Goal: Transaction & Acquisition: Book appointment/travel/reservation

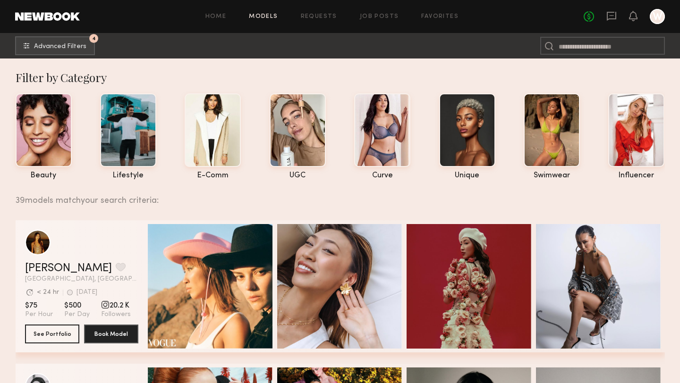
click at [656, 17] on div at bounding box center [656, 16] width 15 height 15
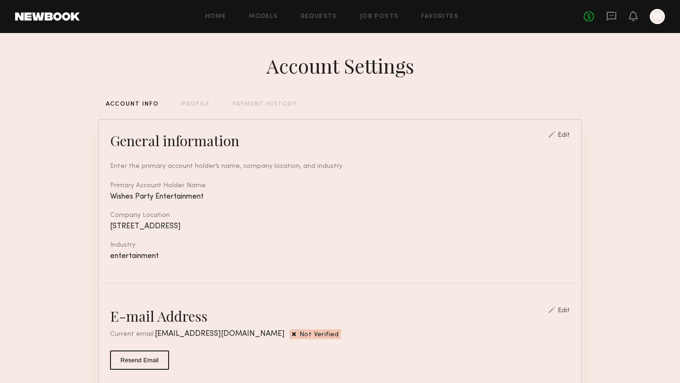
click at [271, 103] on div "PAYMENT HISTORY" at bounding box center [264, 104] width 65 height 6
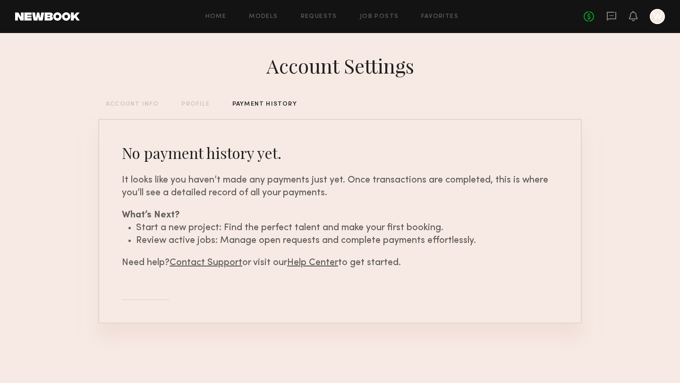
click at [193, 102] on div "PROFILE" at bounding box center [195, 104] width 28 height 6
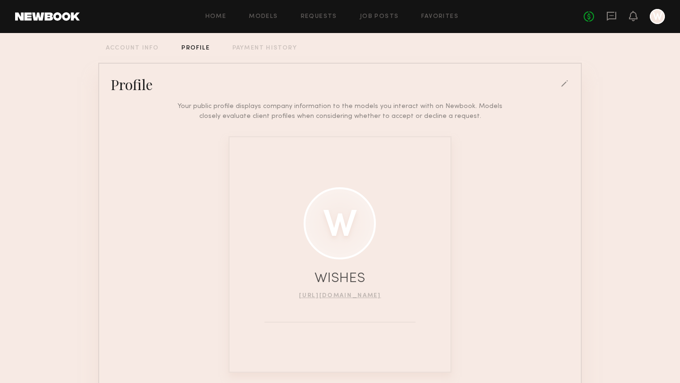
scroll to position [105, 0]
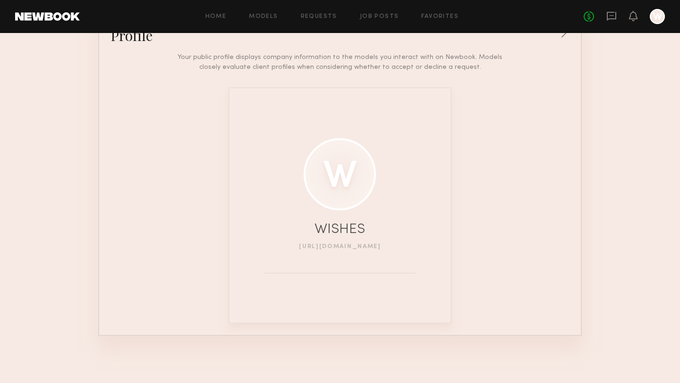
click at [328, 246] on link "http://wishespartyentertainment.com" at bounding box center [340, 247] width 82 height 6
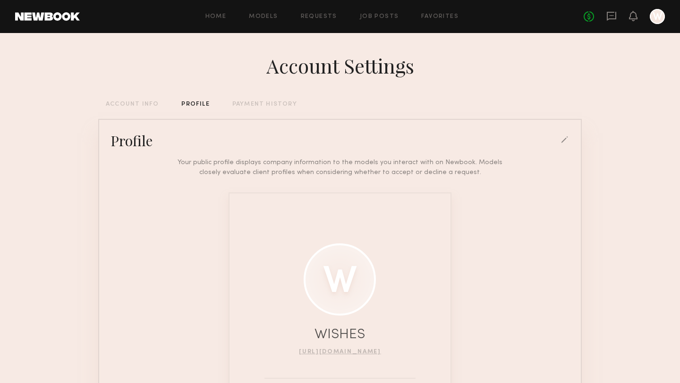
click at [126, 102] on div "ACCOUNT INFO" at bounding box center [132, 104] width 53 height 6
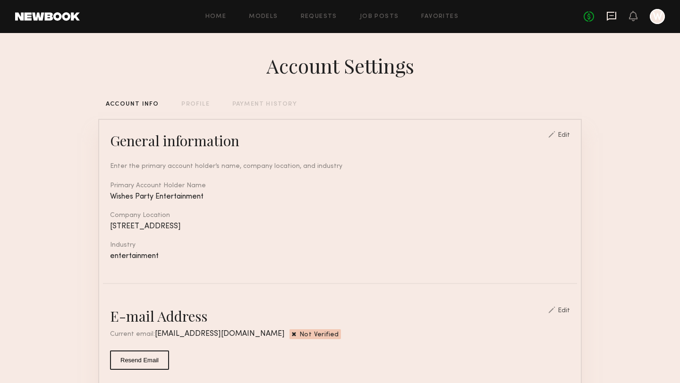
click at [610, 16] on icon at bounding box center [611, 15] width 4 height 1
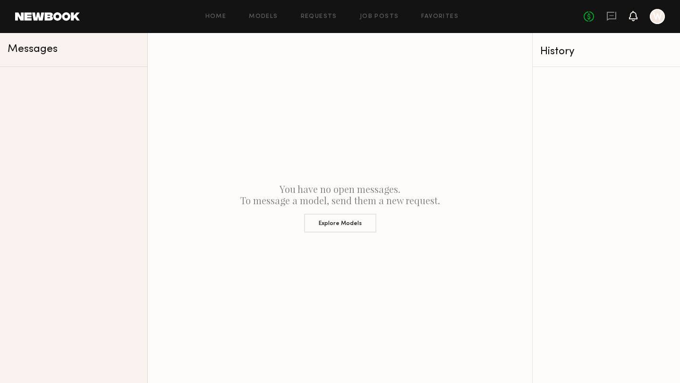
click at [632, 17] on icon at bounding box center [633, 15] width 8 height 7
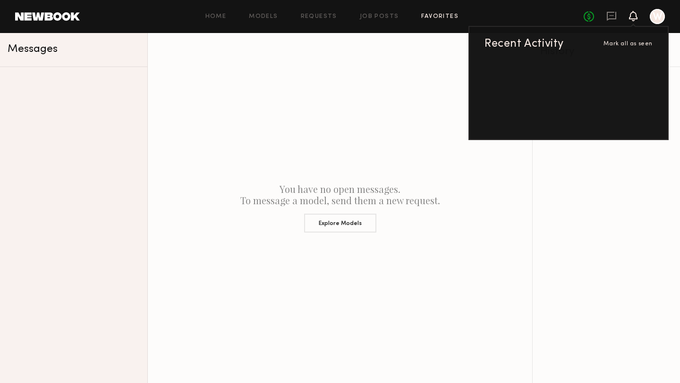
click at [435, 16] on link "Favorites" at bounding box center [439, 17] width 37 height 6
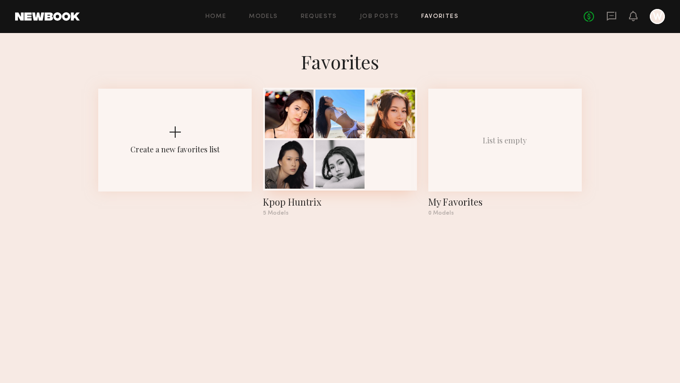
click at [343, 139] on div at bounding box center [339, 139] width 153 height 103
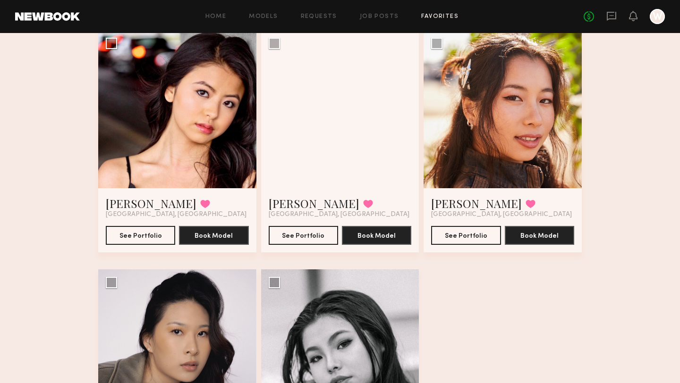
scroll to position [84, 0]
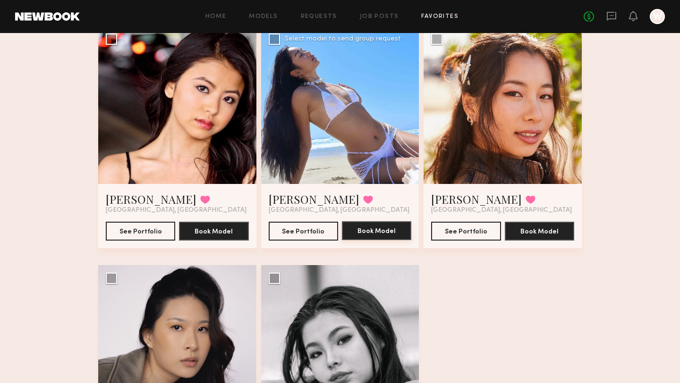
click at [373, 231] on button "Book Model" at bounding box center [376, 230] width 69 height 19
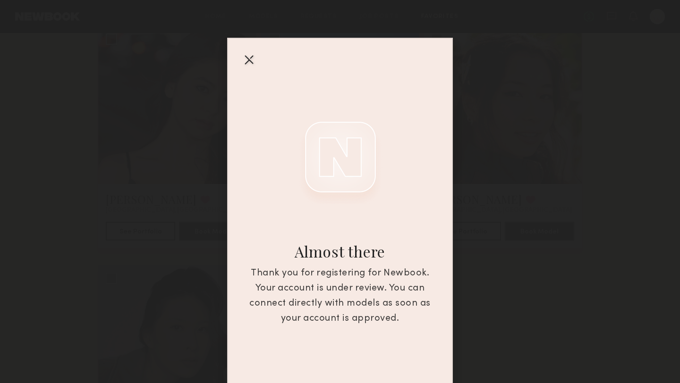
click at [249, 59] on div at bounding box center [248, 59] width 15 height 15
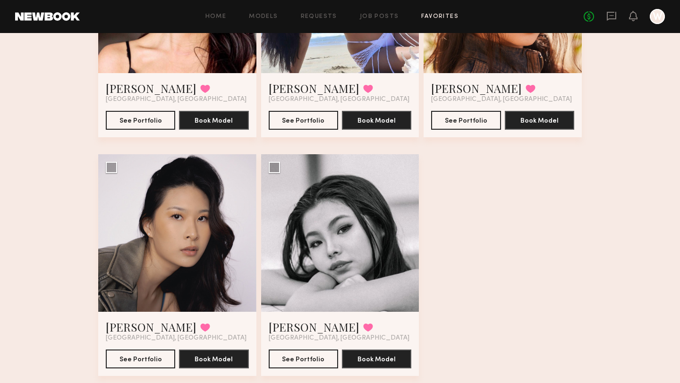
scroll to position [219, 0]
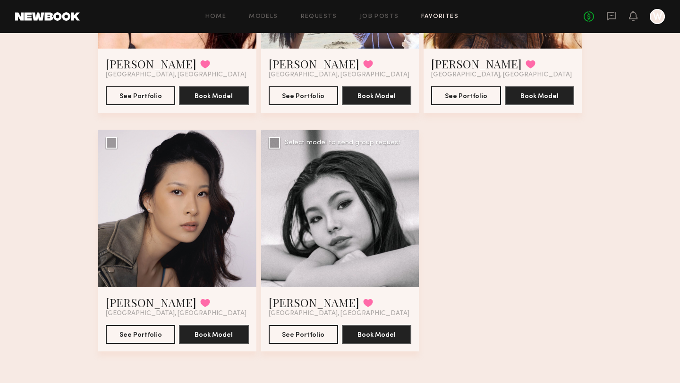
click at [353, 181] on div at bounding box center [340, 209] width 158 height 158
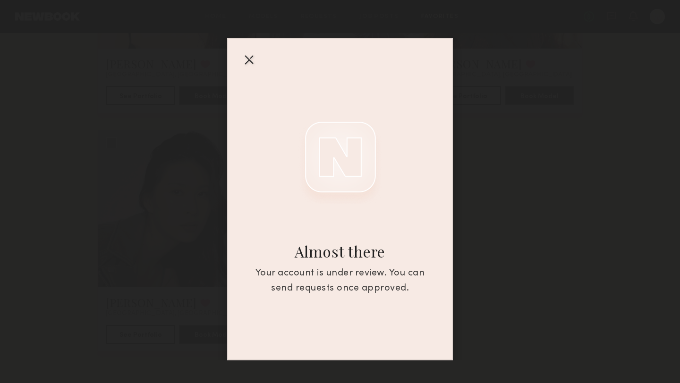
click at [246, 61] on div at bounding box center [248, 59] width 15 height 15
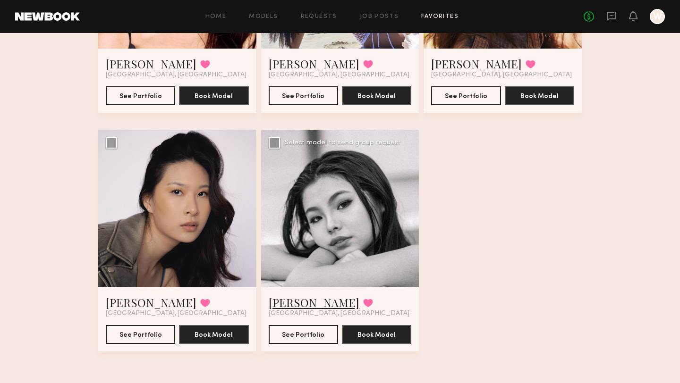
click at [294, 305] on link "[PERSON_NAME]" at bounding box center [314, 302] width 91 height 15
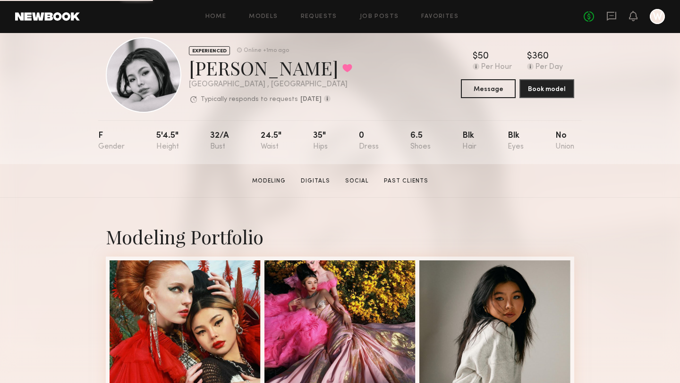
scroll to position [19, 0]
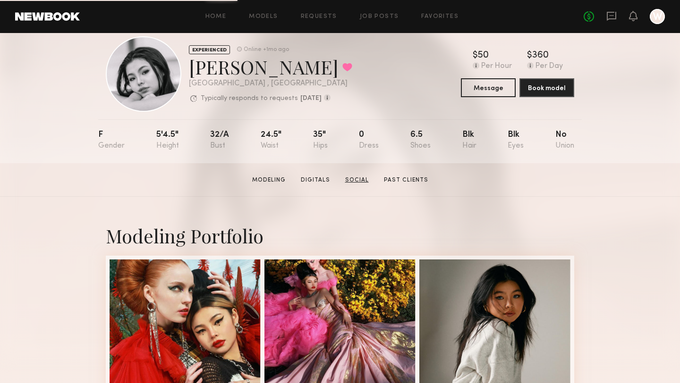
click at [371, 179] on link "Social" at bounding box center [356, 180] width 31 height 8
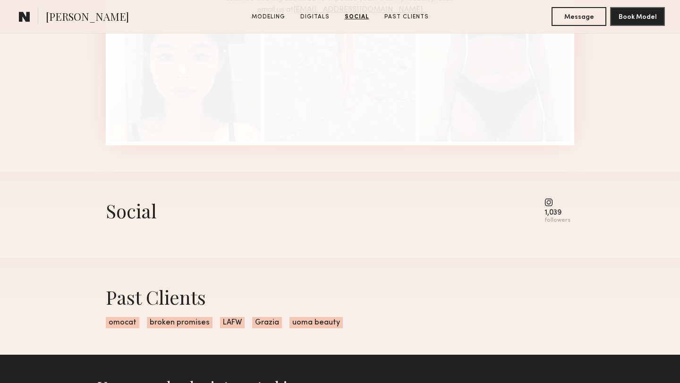
scroll to position [1018, 0]
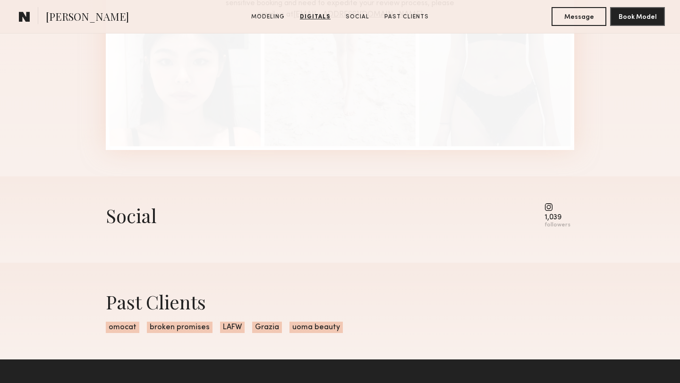
click at [551, 214] on div "1,039" at bounding box center [557, 217] width 26 height 7
click at [551, 227] on div "followers" at bounding box center [557, 225] width 26 height 7
click at [442, 236] on div "Social 1,039 followers" at bounding box center [340, 219] width 468 height 86
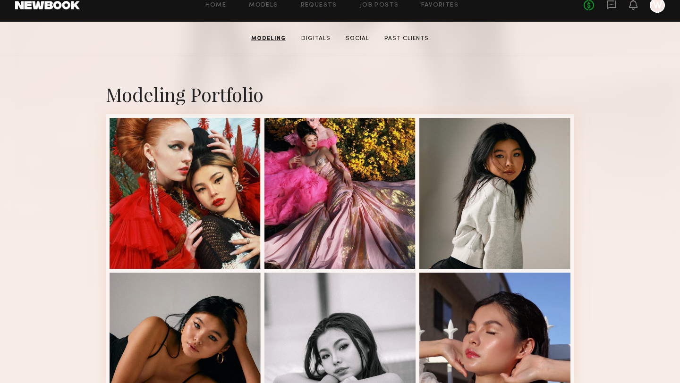
scroll to position [0, 0]
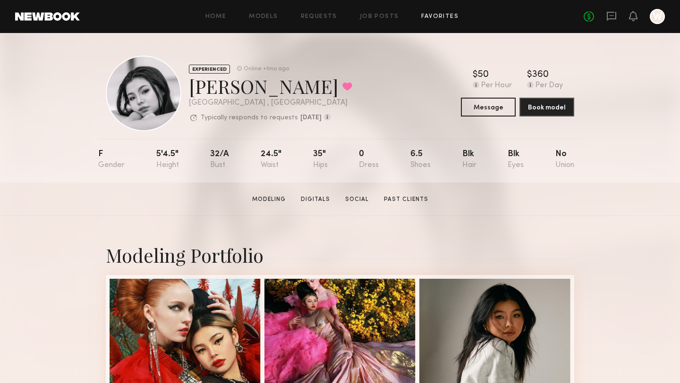
click at [430, 17] on link "Favorites" at bounding box center [439, 17] width 37 height 6
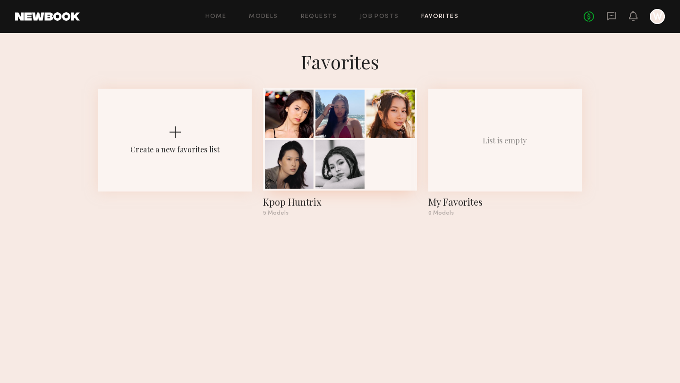
click at [331, 144] on div at bounding box center [339, 164] width 49 height 49
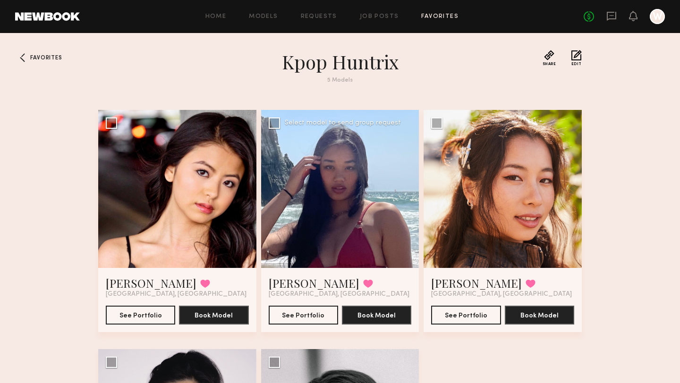
click at [341, 189] on div at bounding box center [340, 189] width 158 height 158
click at [302, 315] on button "See Portfolio" at bounding box center [303, 314] width 69 height 19
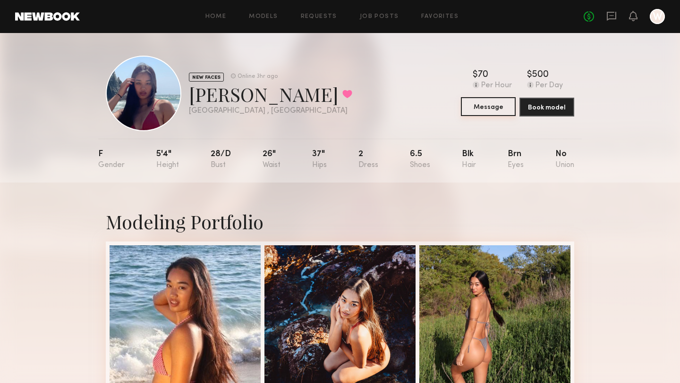
click at [475, 106] on button "Message" at bounding box center [488, 106] width 55 height 19
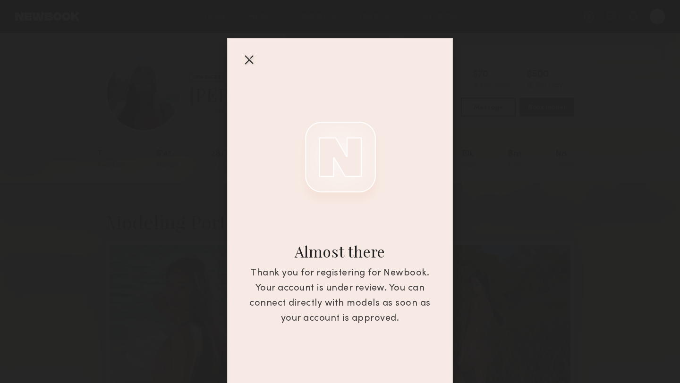
click at [243, 61] on div at bounding box center [248, 59] width 15 height 15
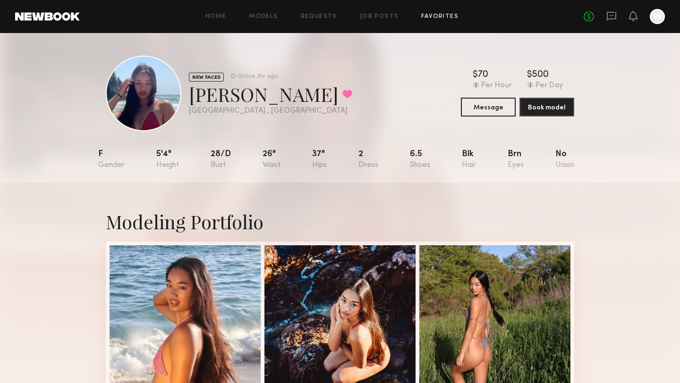
click at [438, 14] on link "Favorites" at bounding box center [439, 17] width 37 height 6
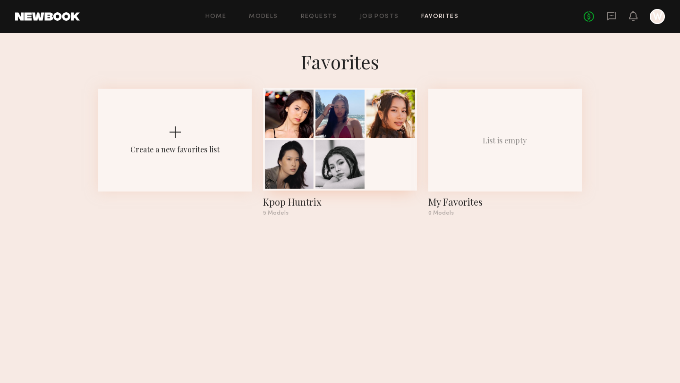
click at [346, 132] on div at bounding box center [339, 114] width 49 height 49
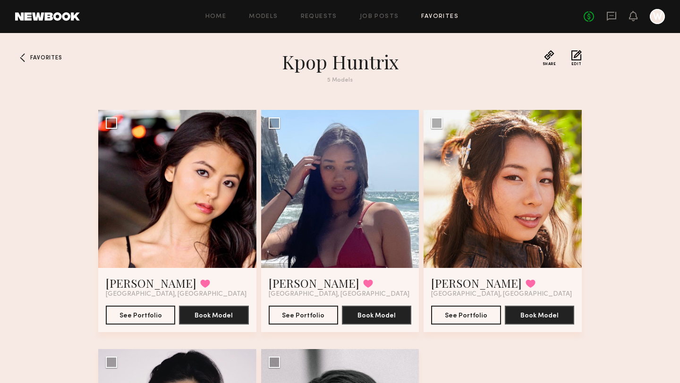
click at [264, 13] on div "Home Models Requests Job Posts Favorites Sign Out No fees up to $5,000 W" at bounding box center [372, 16] width 585 height 15
click at [265, 20] on div "Home Models Requests Job Posts Favorites Sign Out No fees up to $5,000 W" at bounding box center [372, 16] width 585 height 15
click at [264, 18] on link "Models" at bounding box center [263, 17] width 29 height 6
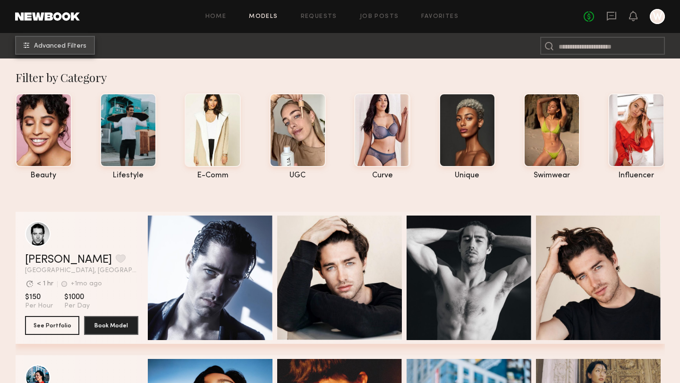
click at [65, 49] on span "Advanced Filters" at bounding box center [60, 46] width 52 height 7
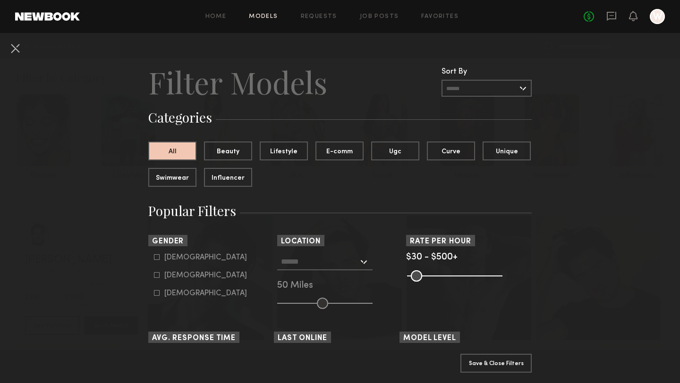
click at [158, 277] on icon at bounding box center [157, 275] width 6 height 6
type input "**"
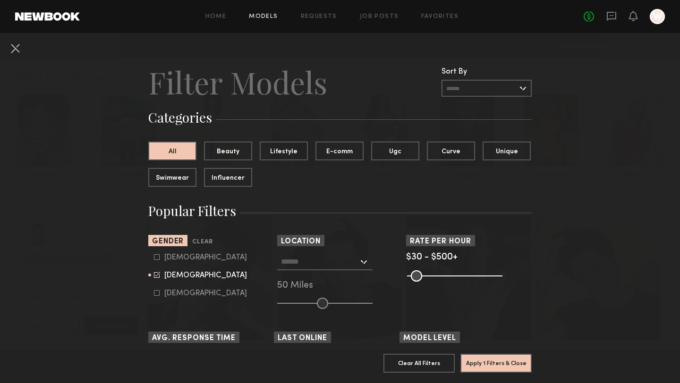
click at [362, 263] on div at bounding box center [324, 261] width 95 height 17
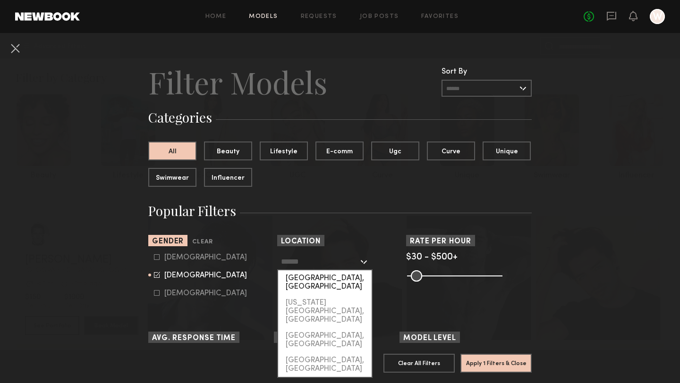
click at [334, 277] on div "[GEOGRAPHIC_DATA], [GEOGRAPHIC_DATA]" at bounding box center [324, 282] width 93 height 25
type input "**********"
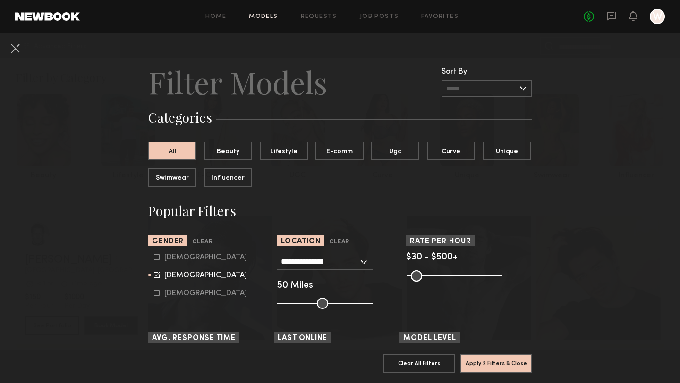
click at [297, 303] on input "range" at bounding box center [324, 303] width 95 height 11
click at [302, 303] on input "range" at bounding box center [324, 303] width 95 height 11
type input "**"
click at [311, 303] on input "range" at bounding box center [324, 303] width 95 height 11
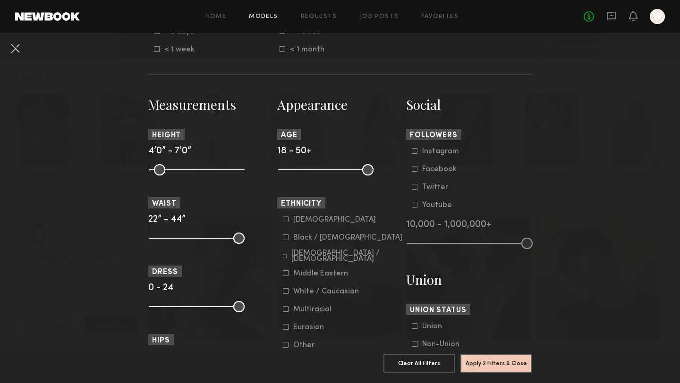
scroll to position [366, 0]
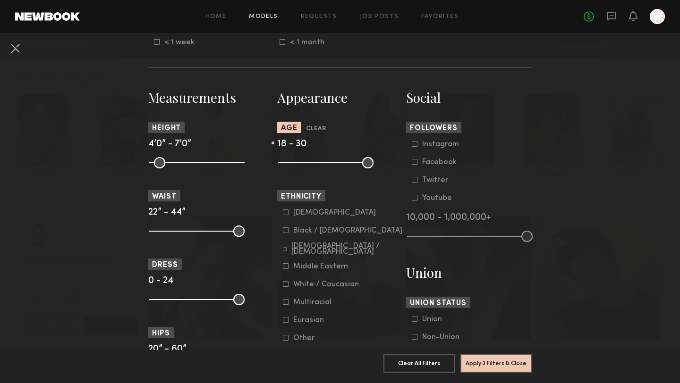
drag, startPoint x: 367, startPoint y: 165, endPoint x: 314, endPoint y: 169, distance: 53.5
click at [314, 169] on section "Appearance Age Clear 18 - 30 Ethnicity Asian Black / African American Hispanic …" at bounding box center [340, 364] width 126 height 550
click at [318, 169] on section "Appearance Age Clear 18 - 30 Ethnicity Asian Black / African American Hispanic …" at bounding box center [340, 364] width 126 height 550
drag, startPoint x: 316, startPoint y: 166, endPoint x: 322, endPoint y: 168, distance: 6.3
type input "**"
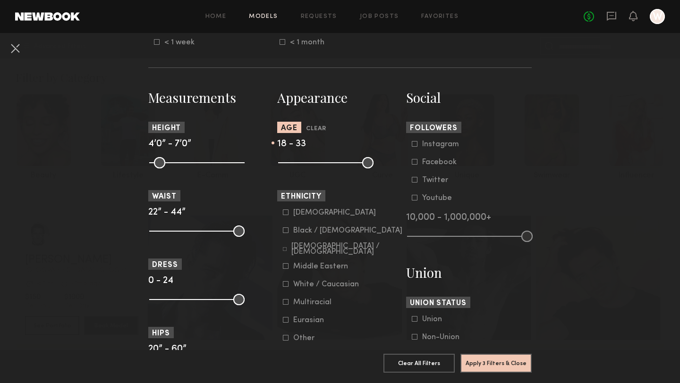
click at [322, 168] on input "range" at bounding box center [325, 162] width 95 height 11
click at [285, 211] on icon at bounding box center [286, 213] width 6 height 6
click at [498, 365] on button "Apply 4 Filters & Close" at bounding box center [495, 362] width 71 height 19
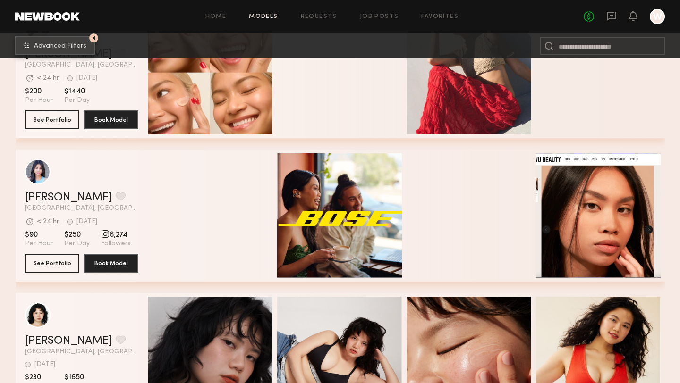
scroll to position [12842, 0]
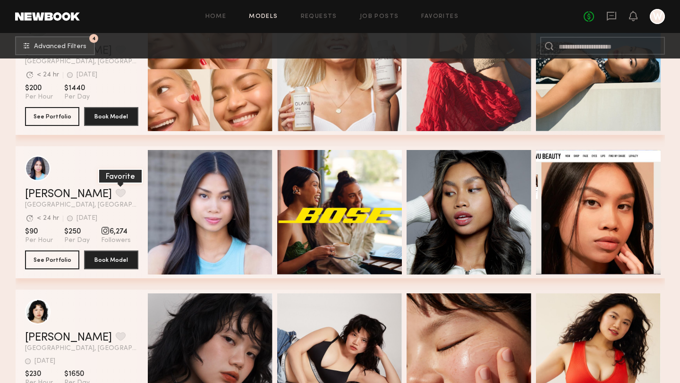
click at [116, 193] on button "grid" at bounding box center [121, 193] width 10 height 8
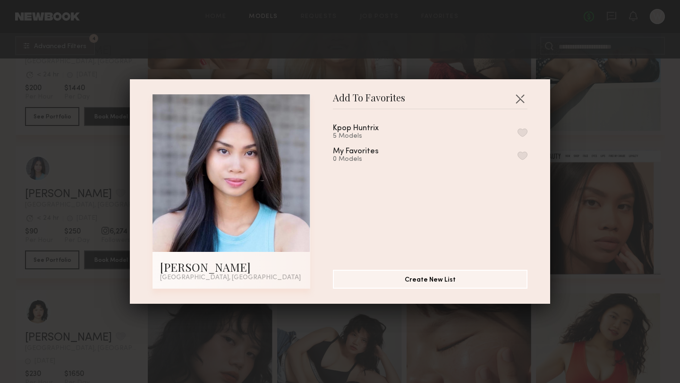
click at [367, 128] on div "Kpop Huntrix" at bounding box center [356, 129] width 46 height 8
click at [528, 129] on div "Kpop Huntrix 5 Models My Favorites 0 Models" at bounding box center [435, 186] width 204 height 138
click at [524, 132] on button "button" at bounding box center [522, 132] width 10 height 8
click at [525, 55] on div "Add To Favorites Reese A. Los Angeles, CA Add To Favorites Kpop Huntrix 6 Model…" at bounding box center [340, 191] width 680 height 383
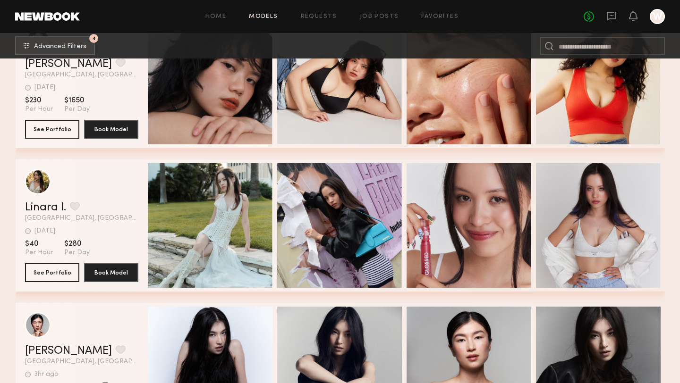
scroll to position [13117, 0]
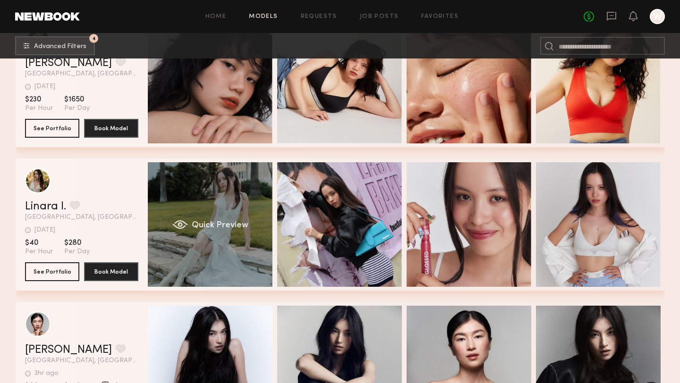
click at [206, 198] on div "Quick Preview" at bounding box center [210, 224] width 125 height 125
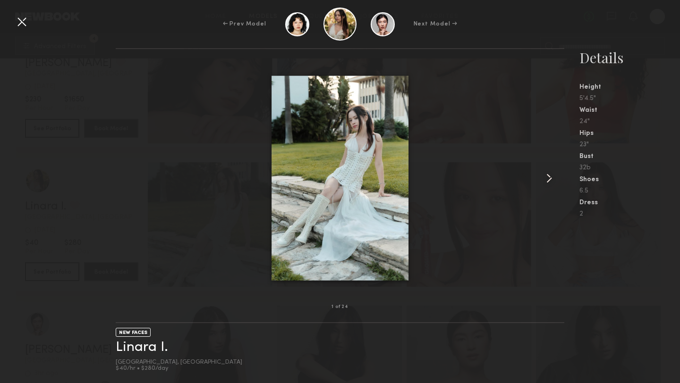
click at [547, 180] on common-icon at bounding box center [548, 178] width 15 height 15
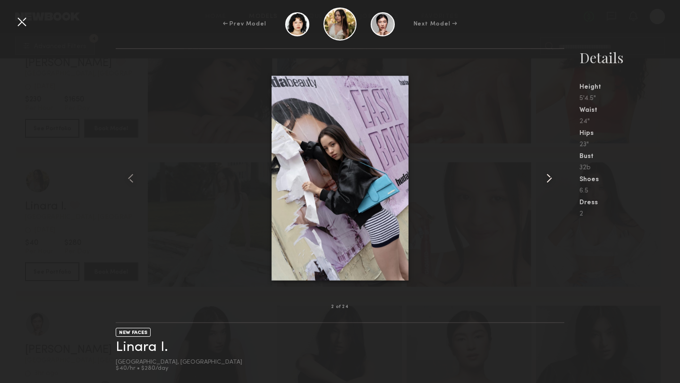
click at [547, 180] on common-icon at bounding box center [548, 178] width 15 height 15
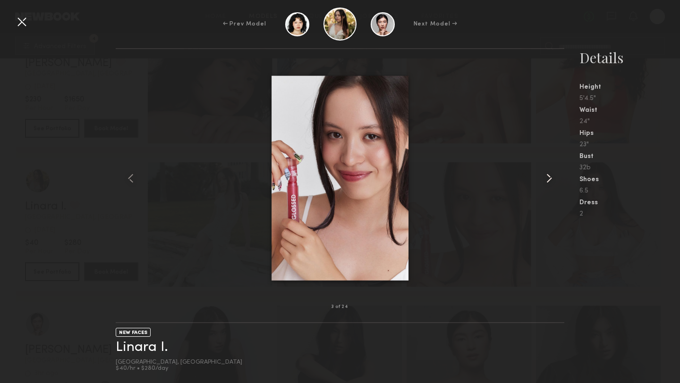
click at [547, 180] on common-icon at bounding box center [548, 178] width 15 height 15
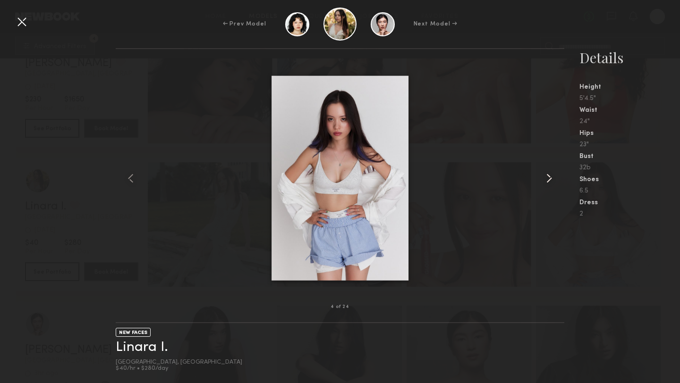
click at [547, 180] on common-icon at bounding box center [548, 178] width 15 height 15
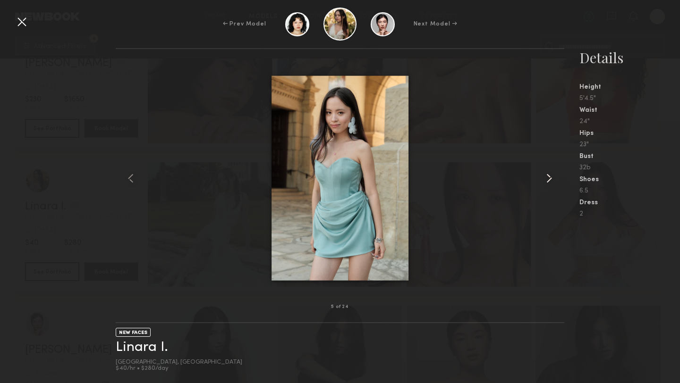
click at [547, 180] on common-icon at bounding box center [548, 178] width 15 height 15
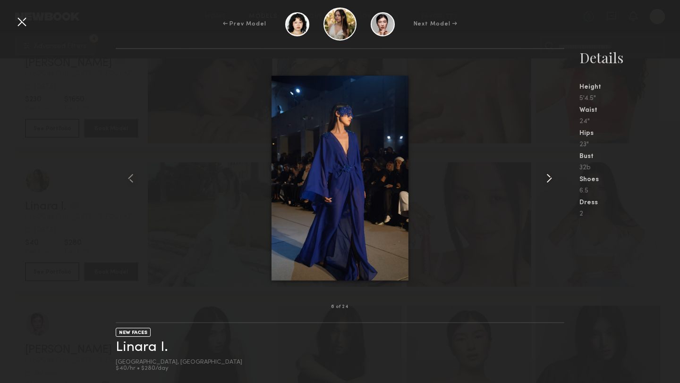
click at [547, 180] on common-icon at bounding box center [548, 178] width 15 height 15
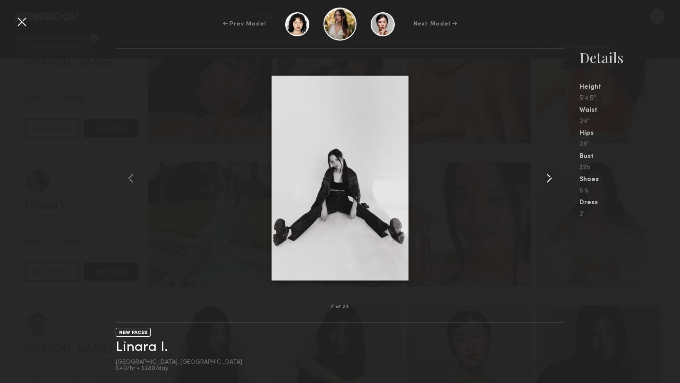
click at [547, 180] on common-icon at bounding box center [548, 178] width 15 height 15
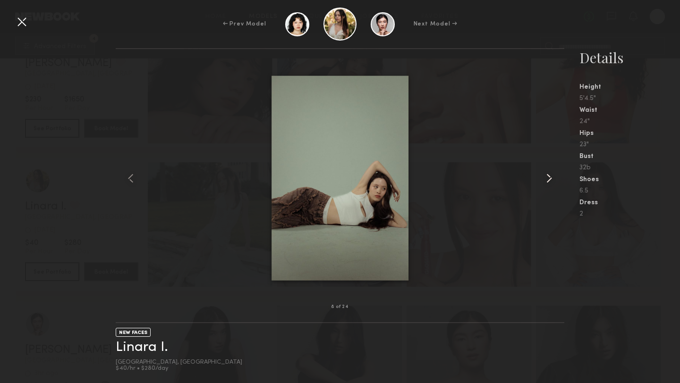
click at [547, 180] on common-icon at bounding box center [548, 178] width 15 height 15
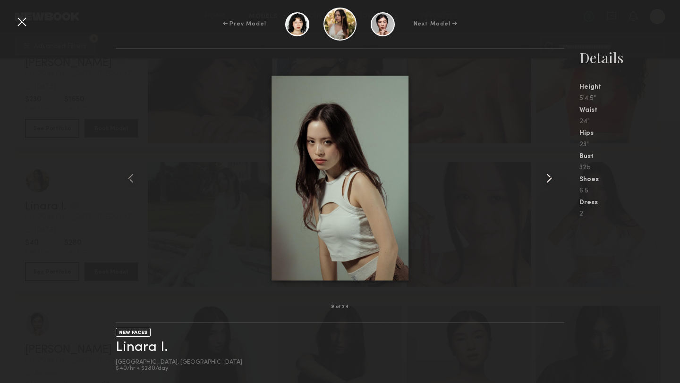
click at [547, 180] on common-icon at bounding box center [548, 178] width 15 height 15
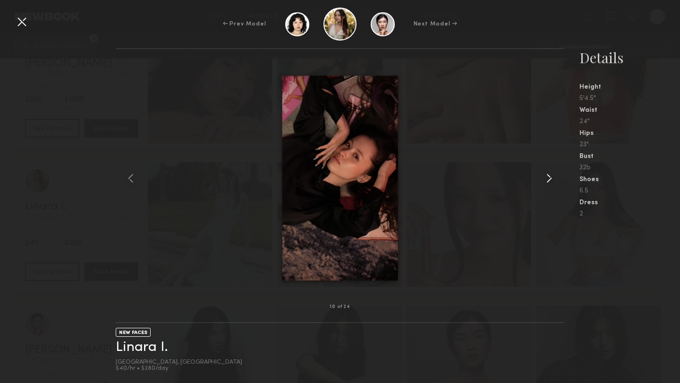
click at [547, 180] on common-icon at bounding box center [548, 178] width 15 height 15
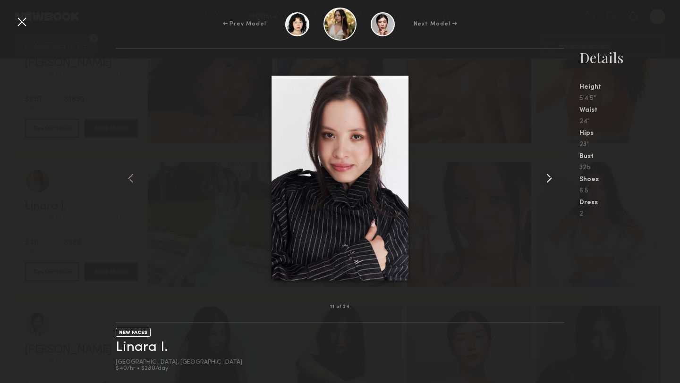
click at [547, 180] on common-icon at bounding box center [548, 178] width 15 height 15
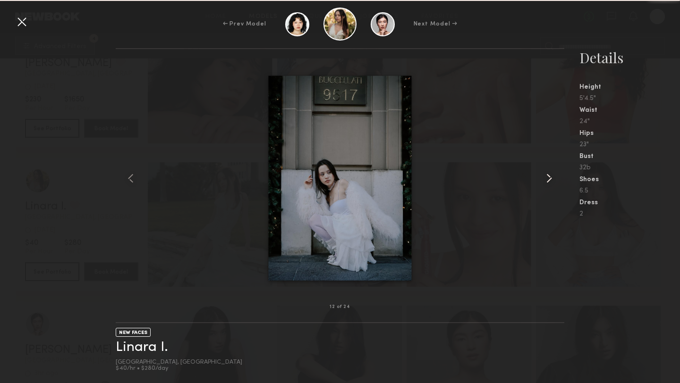
click at [547, 180] on common-icon at bounding box center [548, 178] width 15 height 15
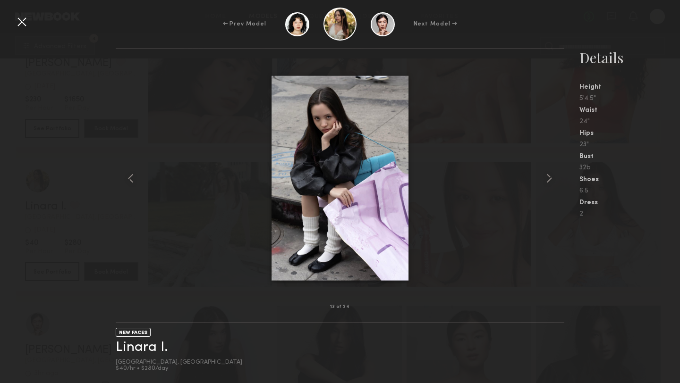
click at [21, 19] on div at bounding box center [21, 21] width 15 height 15
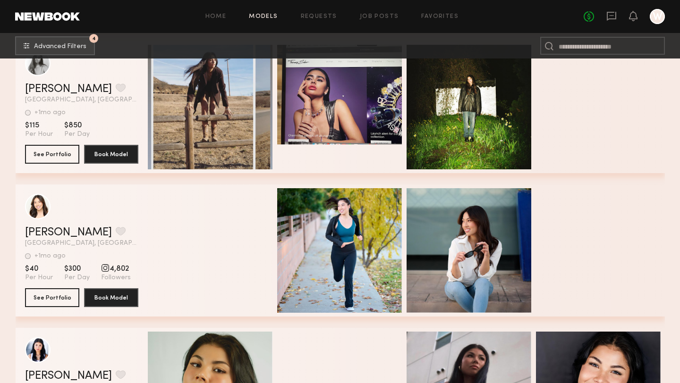
scroll to position [19118, 0]
